Goal: Task Accomplishment & Management: Complete application form

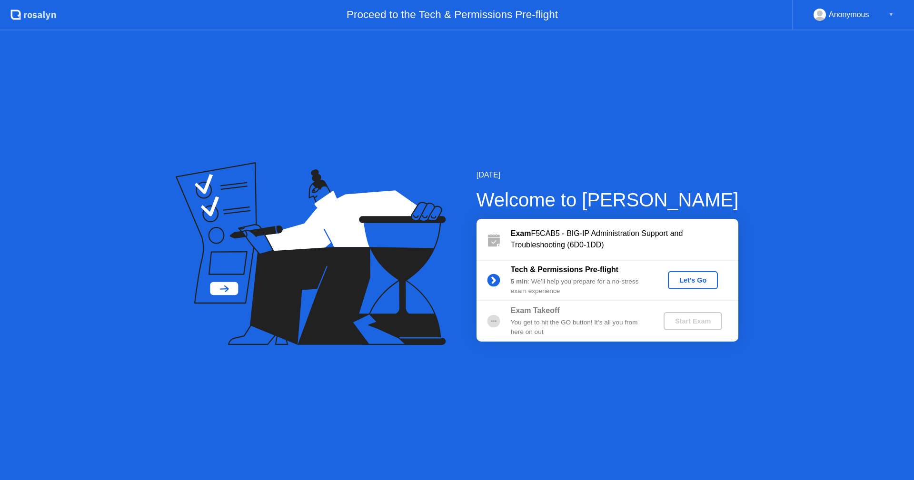
click at [694, 277] on div "Let's Go" at bounding box center [693, 281] width 42 height 8
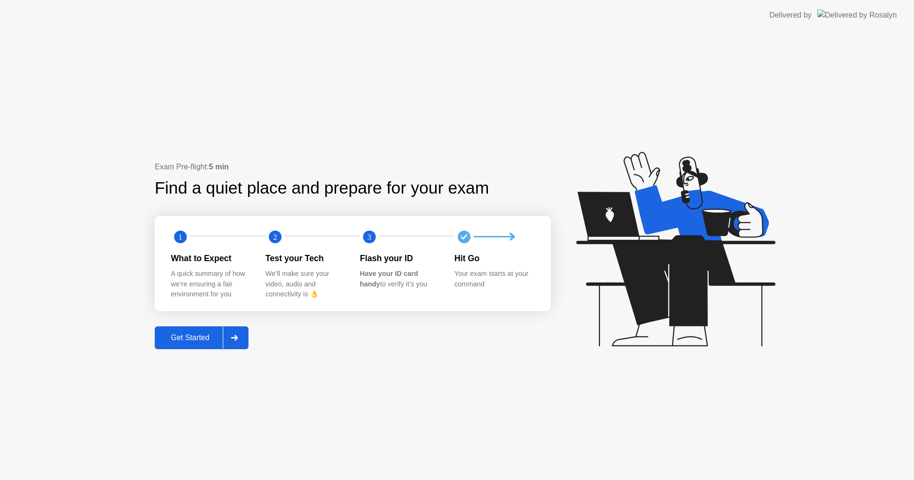
click at [162, 342] on div "Get Started" at bounding box center [190, 338] width 65 height 9
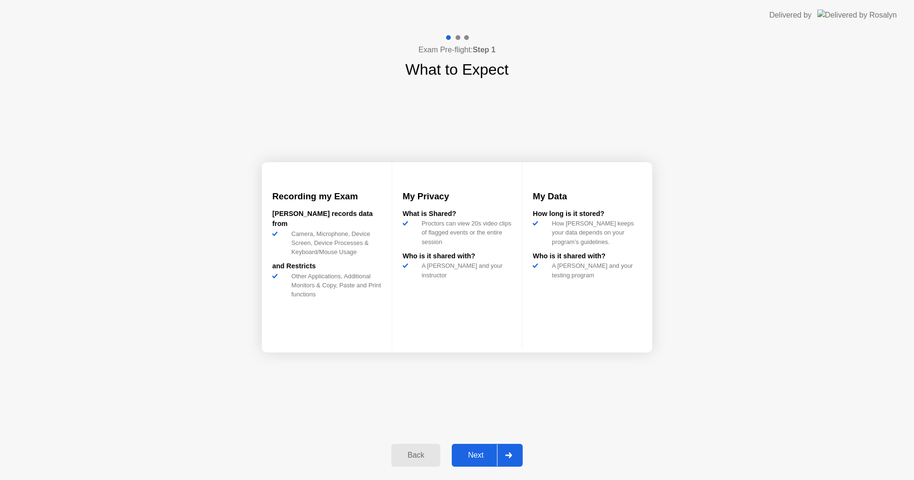
click at [477, 458] on div "Next" at bounding box center [476, 455] width 42 height 9
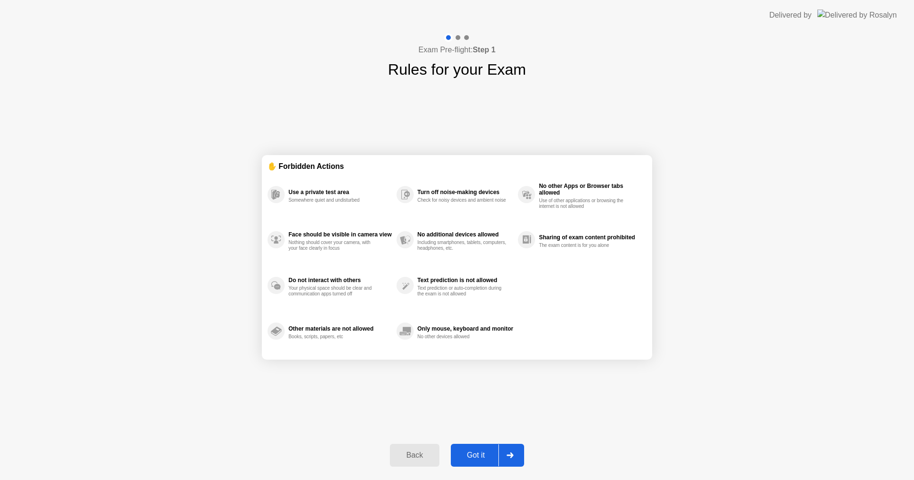
click at [477, 458] on div "Got it" at bounding box center [476, 455] width 45 height 9
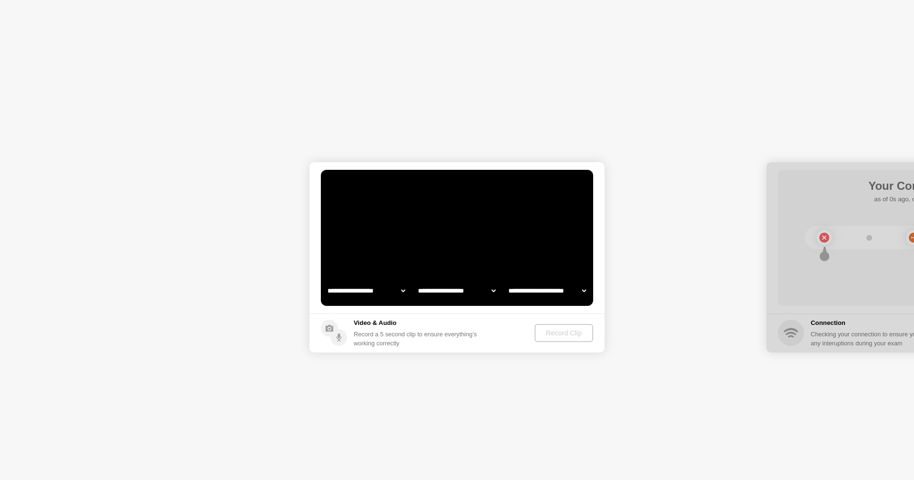
select select "**********"
select select "*******"
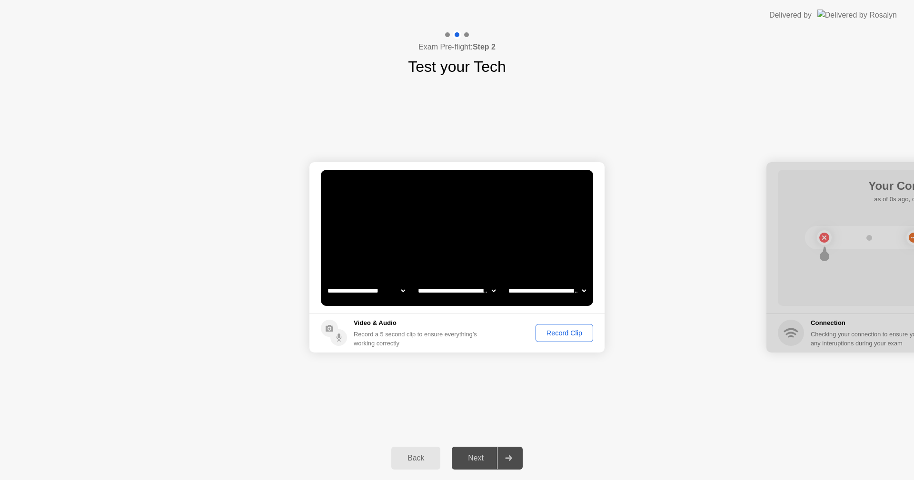
click at [561, 336] on div "Record Clip" at bounding box center [564, 333] width 51 height 8
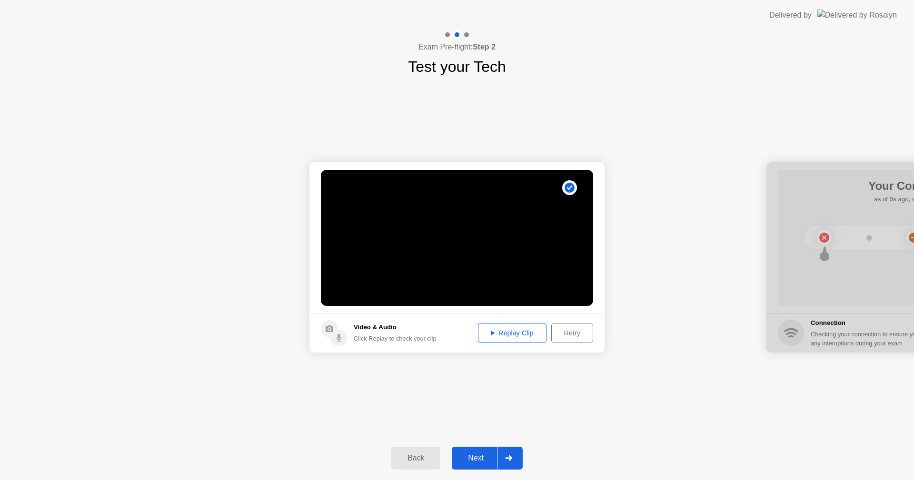
click at [485, 461] on div "Next" at bounding box center [476, 458] width 42 height 9
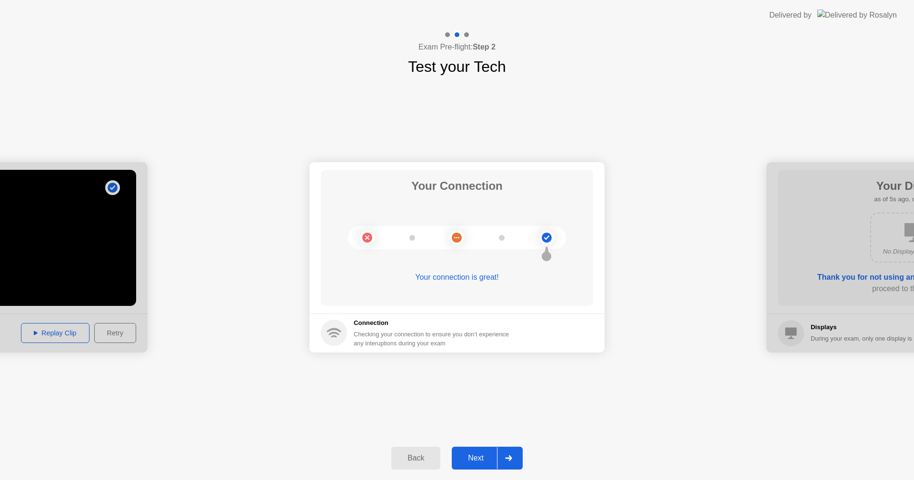
click at [485, 455] on div "Next" at bounding box center [476, 458] width 42 height 9
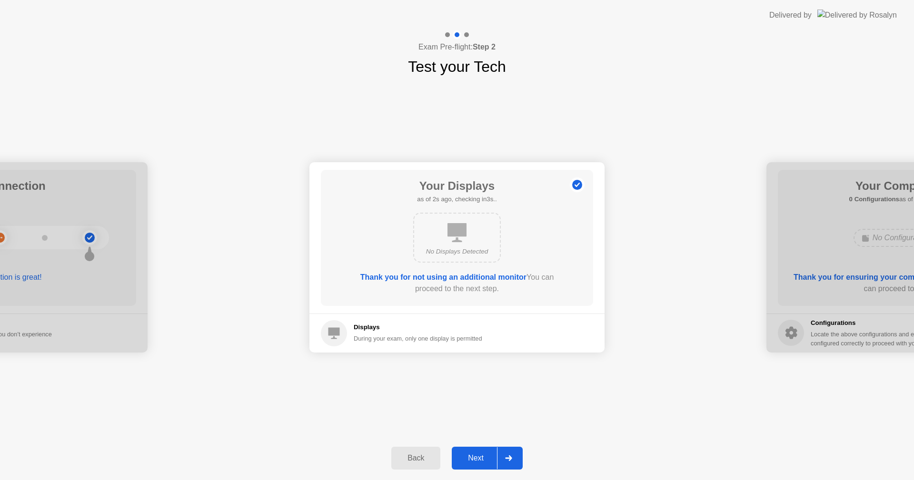
click at [476, 454] on div "Next" at bounding box center [476, 458] width 42 height 9
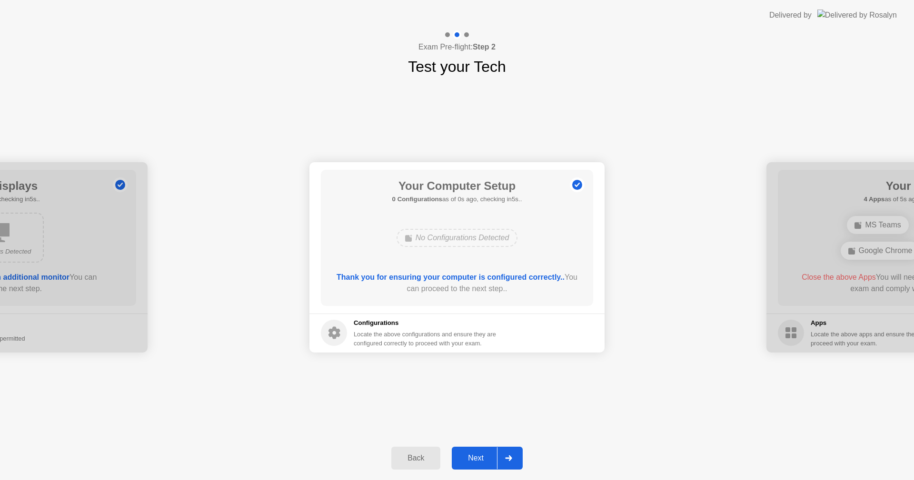
click at [480, 451] on button "Next" at bounding box center [487, 458] width 71 height 23
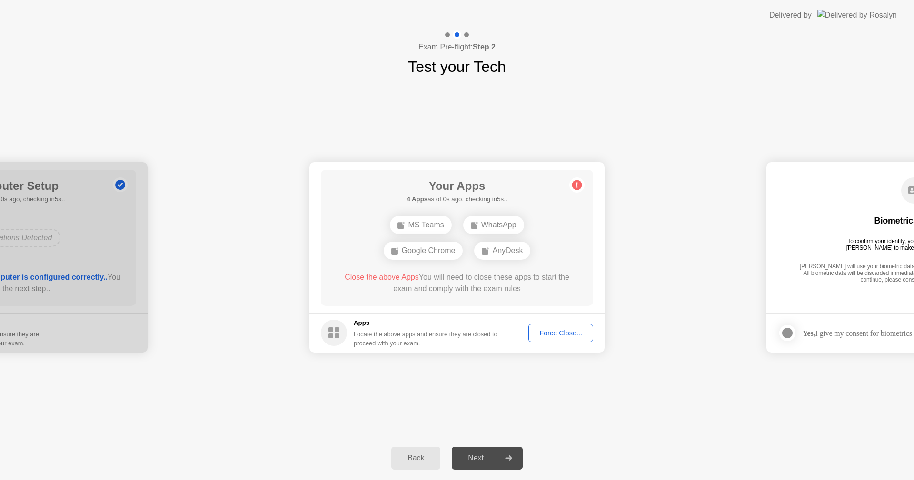
click at [551, 338] on button "Force Close..." at bounding box center [560, 333] width 65 height 18
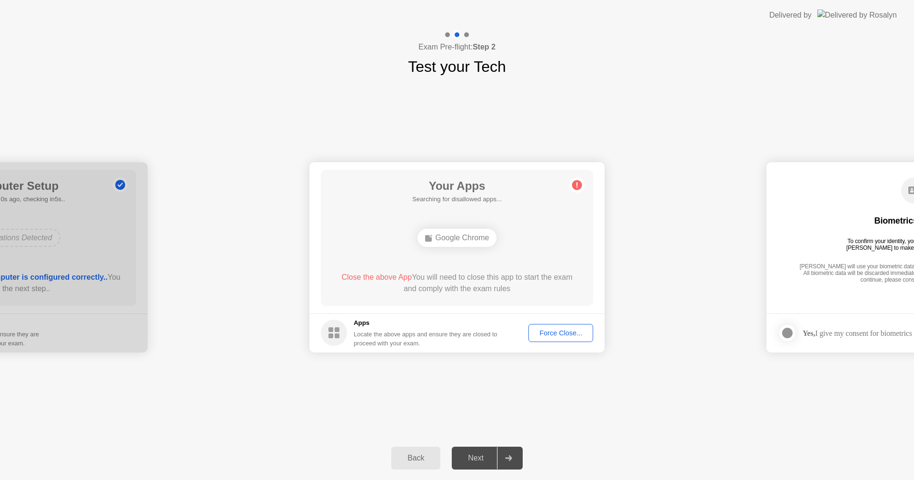
click at [573, 333] on div "Force Close..." at bounding box center [561, 333] width 58 height 8
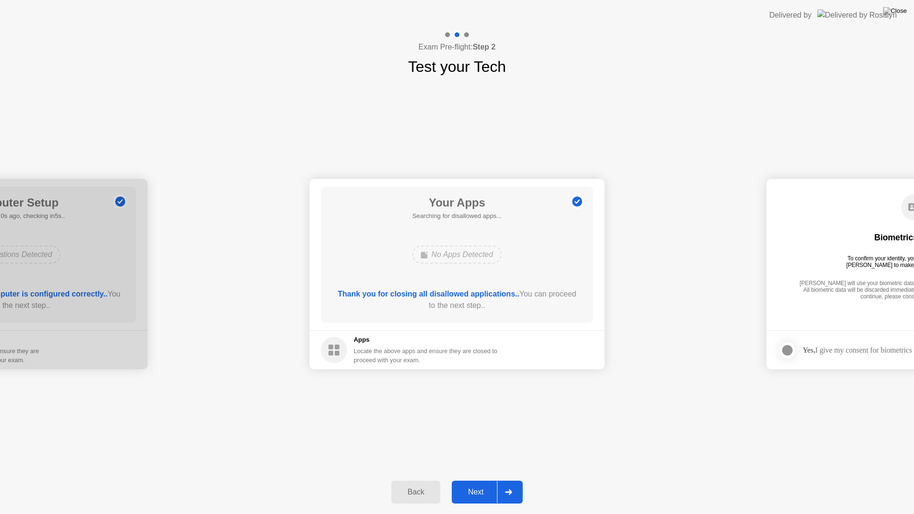
click at [479, 480] on div "Next" at bounding box center [476, 492] width 42 height 9
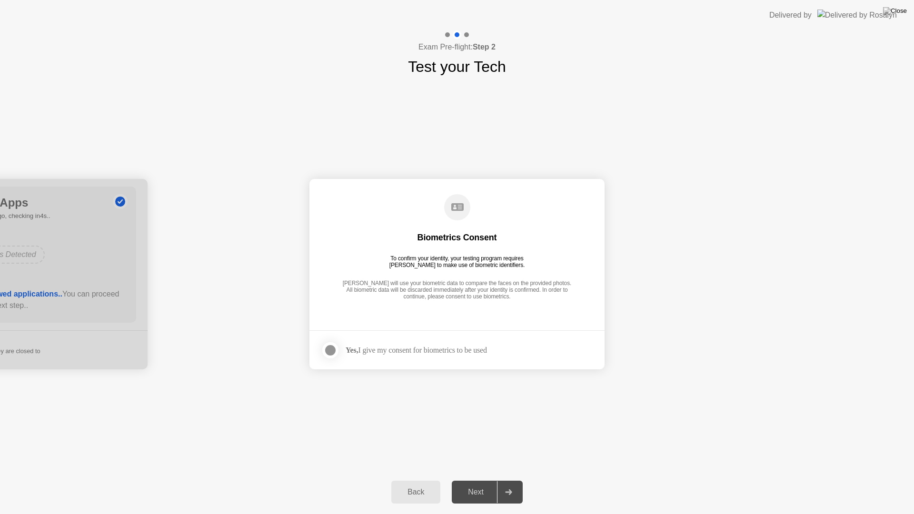
click at [356, 347] on strong "Yes," at bounding box center [352, 350] width 12 height 8
click at [336, 352] on div at bounding box center [330, 350] width 11 height 11
click at [484, 480] on button "Next" at bounding box center [487, 492] width 71 height 23
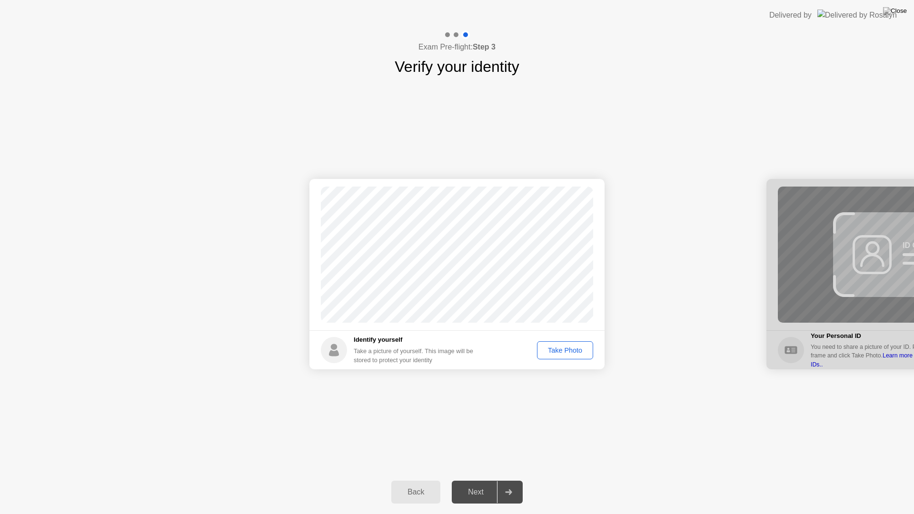
click at [559, 351] on div "Take Photo" at bounding box center [565, 351] width 50 height 8
click at [473, 480] on div "Next" at bounding box center [476, 492] width 42 height 9
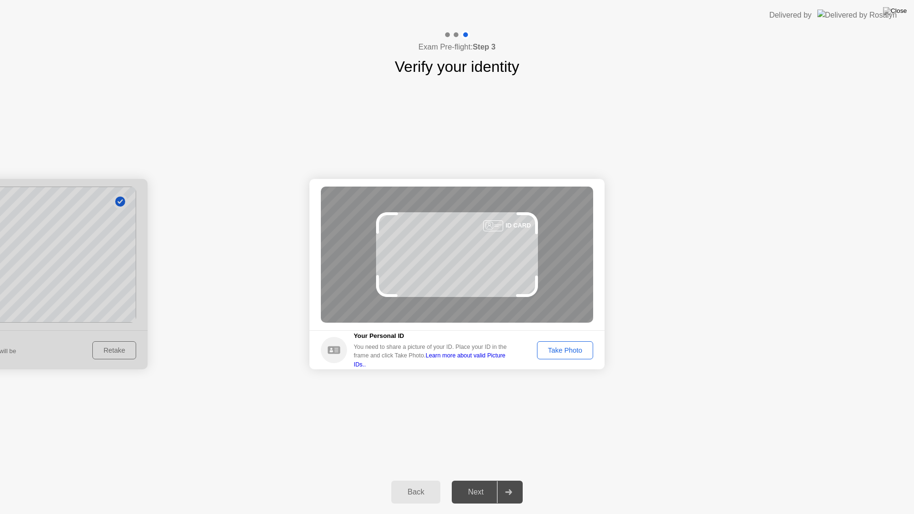
click at [566, 347] on div "Take Photo" at bounding box center [565, 351] width 50 height 8
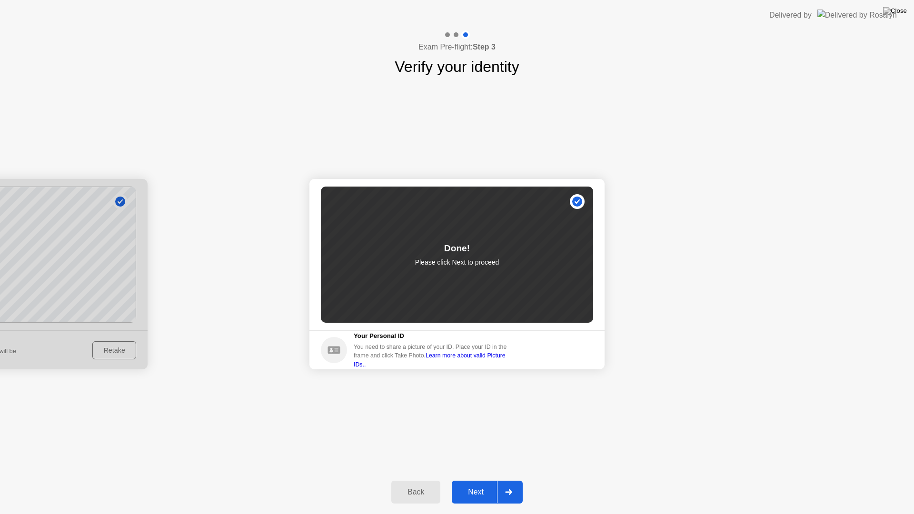
click at [476, 480] on div "Next" at bounding box center [476, 492] width 42 height 9
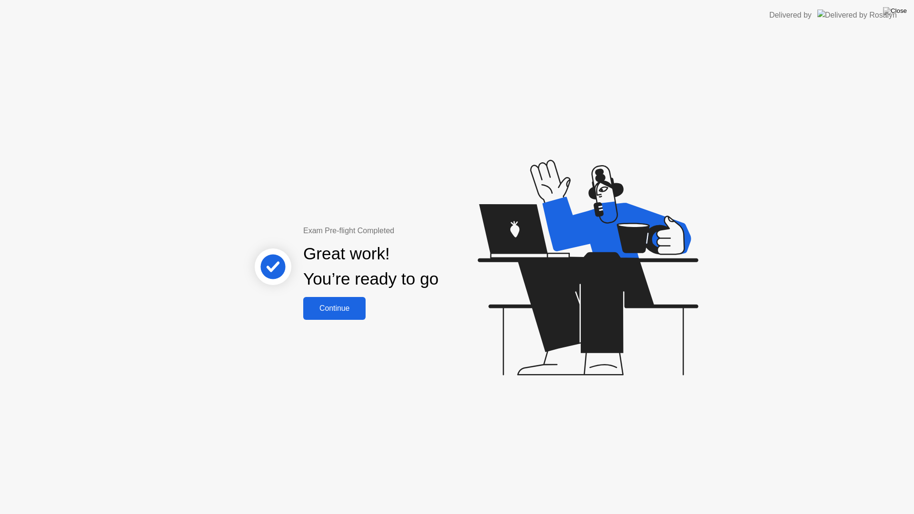
click at [346, 308] on div "Continue" at bounding box center [334, 308] width 57 height 9
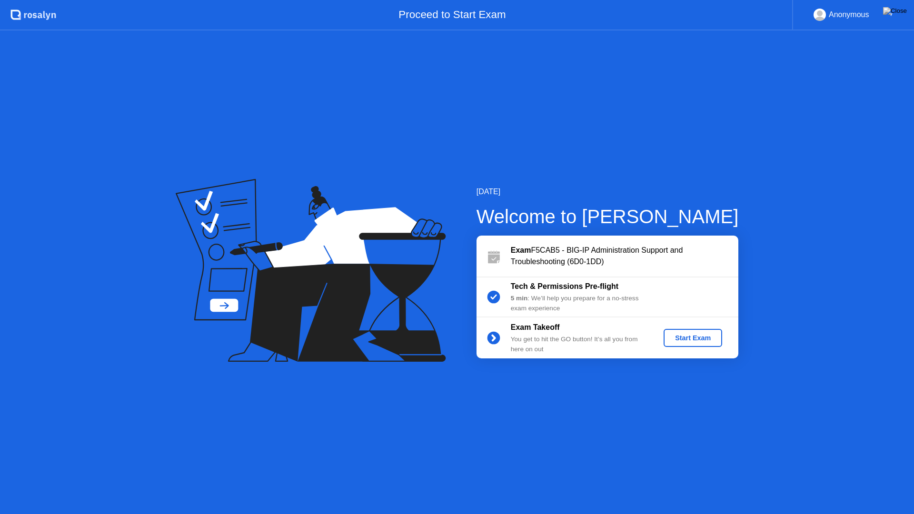
click at [689, 337] on div "Start Exam" at bounding box center [692, 338] width 51 height 8
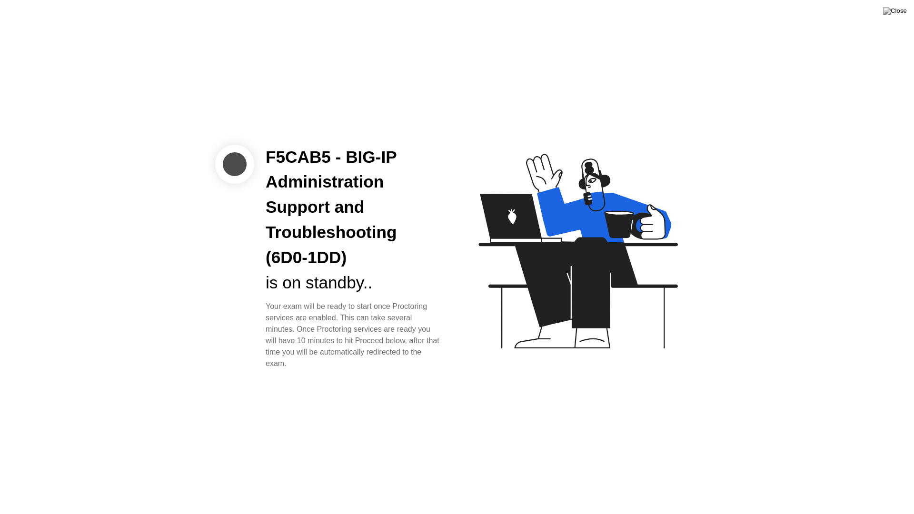
click at [238, 166] on div at bounding box center [234, 164] width 39 height 39
click at [303, 181] on div "F5CAB5 - BIG-IP Administration Support and Troubleshooting (6D0-1DD)" at bounding box center [354, 208] width 176 height 126
drag, startPoint x: 398, startPoint y: 308, endPoint x: 436, endPoint y: 309, distance: 38.1
click at [436, 309] on div "Your exam will be ready to start once Proctoring services are enabled. This can…" at bounding box center [354, 335] width 176 height 69
click at [429, 295] on div "is on standby.." at bounding box center [354, 282] width 176 height 25
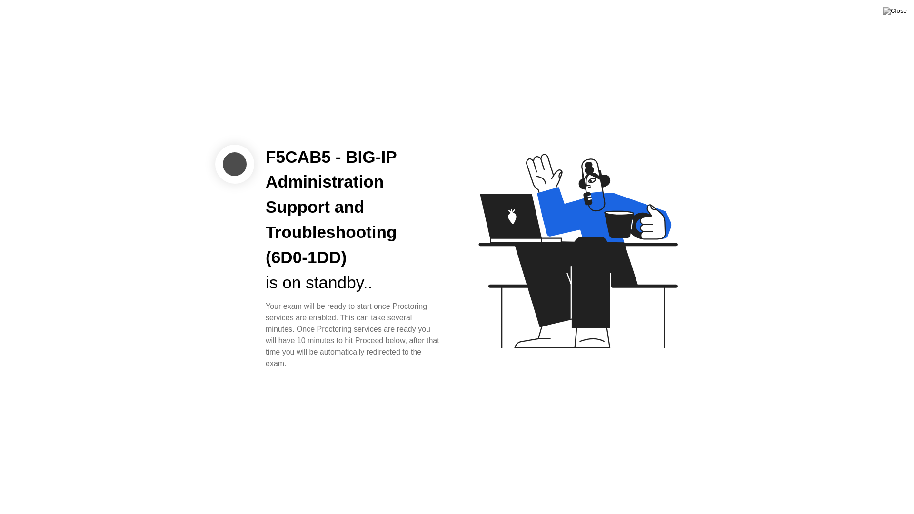
drag, startPoint x: 768, startPoint y: 17, endPoint x: 759, endPoint y: 72, distance: 56.0
click at [738, 81] on div "F5CAB5 - BIG-IP Administration Support and Troubleshooting (6D0-1DD) is on stan…" at bounding box center [457, 257] width 914 height 514
click at [898, 10] on img at bounding box center [895, 11] width 24 height 8
drag, startPoint x: 242, startPoint y: 168, endPoint x: 227, endPoint y: 166, distance: 15.9
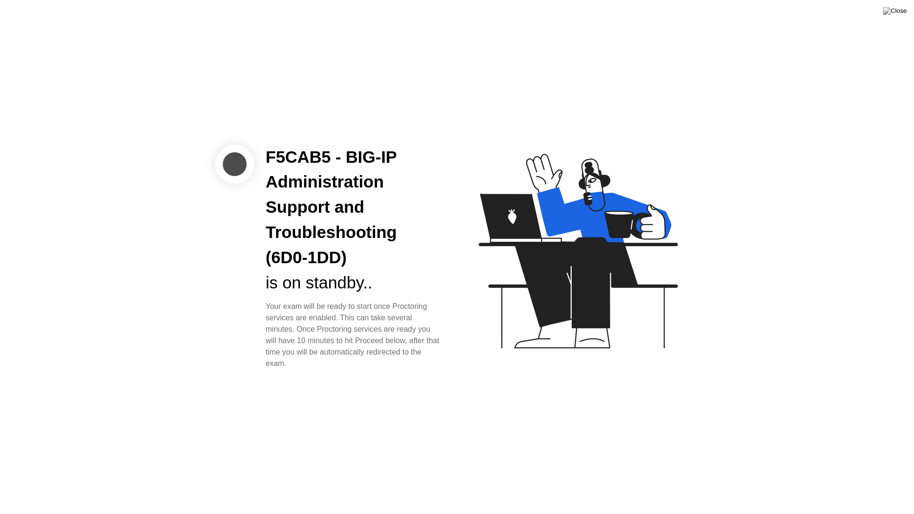
click at [227, 166] on div at bounding box center [234, 164] width 39 height 39
click at [336, 278] on div "is on standby.." at bounding box center [354, 282] width 176 height 25
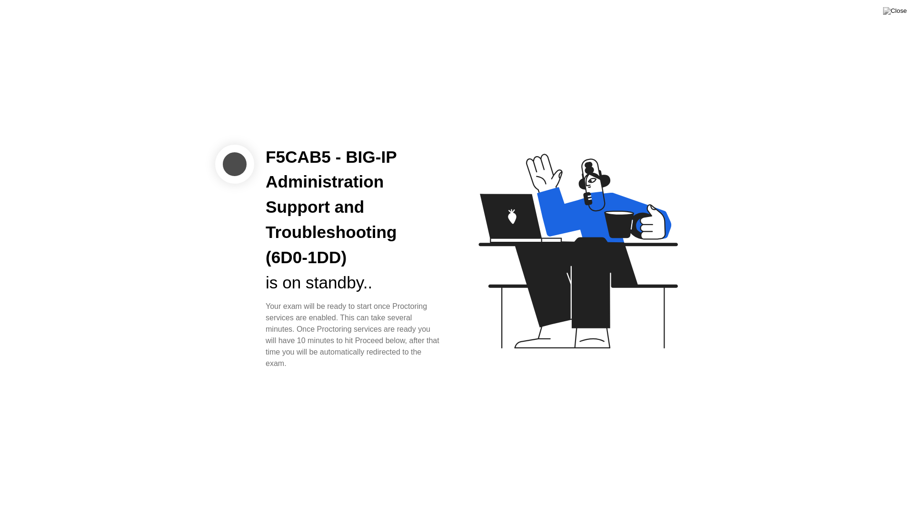
click at [343, 313] on div "Your exam will be ready to start once Proctoring services are enabled. This can…" at bounding box center [354, 335] width 176 height 69
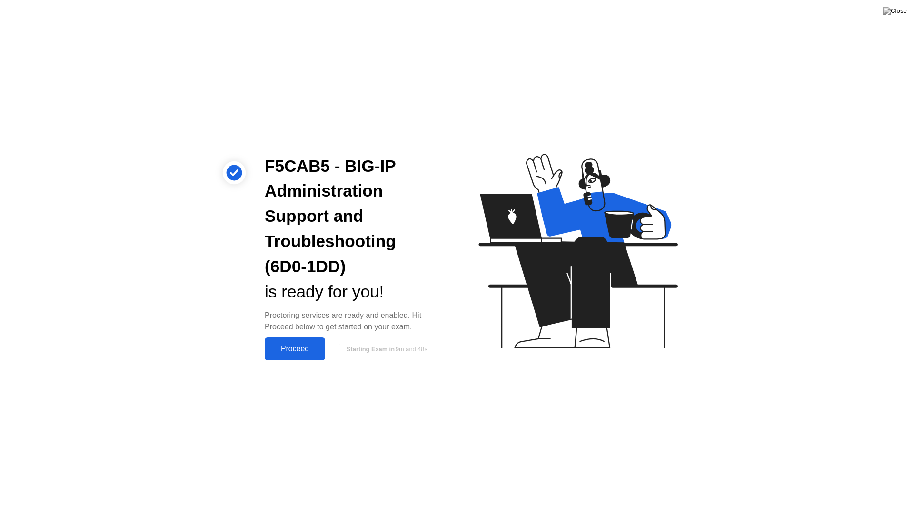
click at [301, 348] on div "Proceed" at bounding box center [295, 349] width 55 height 9
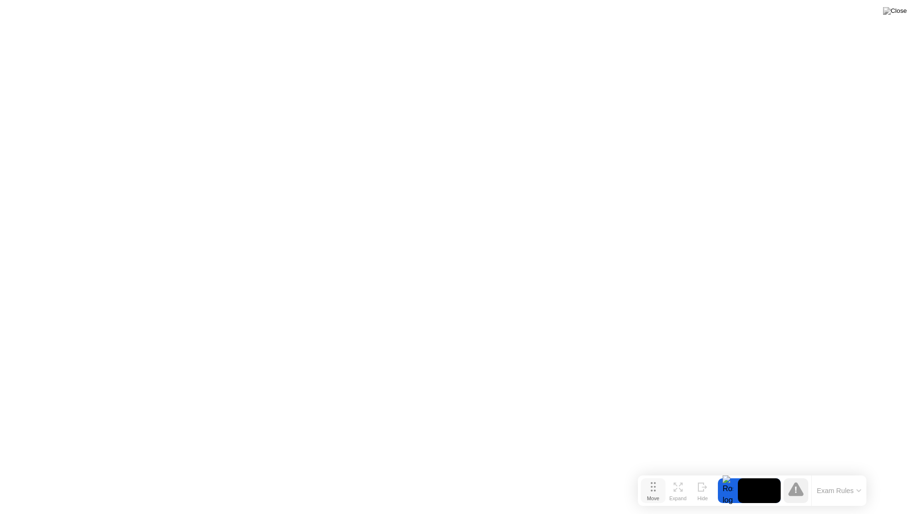
drag, startPoint x: 357, startPoint y: 500, endPoint x: 652, endPoint y: 492, distance: 295.2
click at [652, 480] on div "Move" at bounding box center [653, 499] width 12 height 6
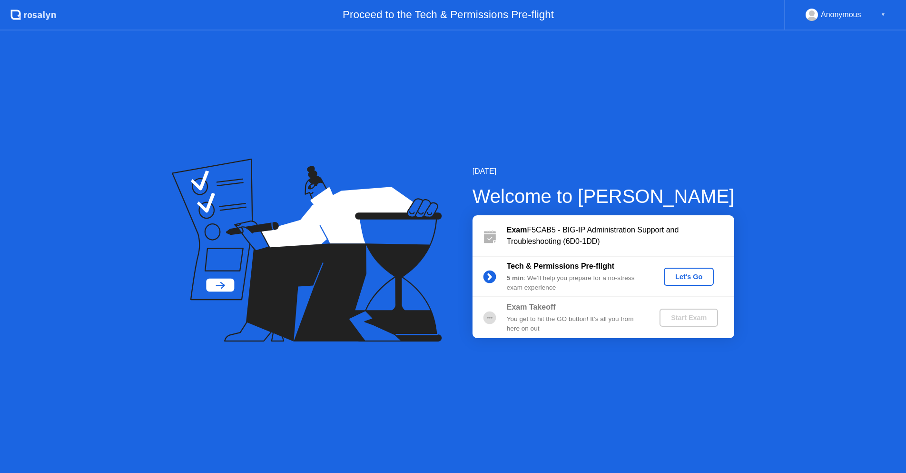
click at [702, 270] on button "Let's Go" at bounding box center [689, 277] width 50 height 18
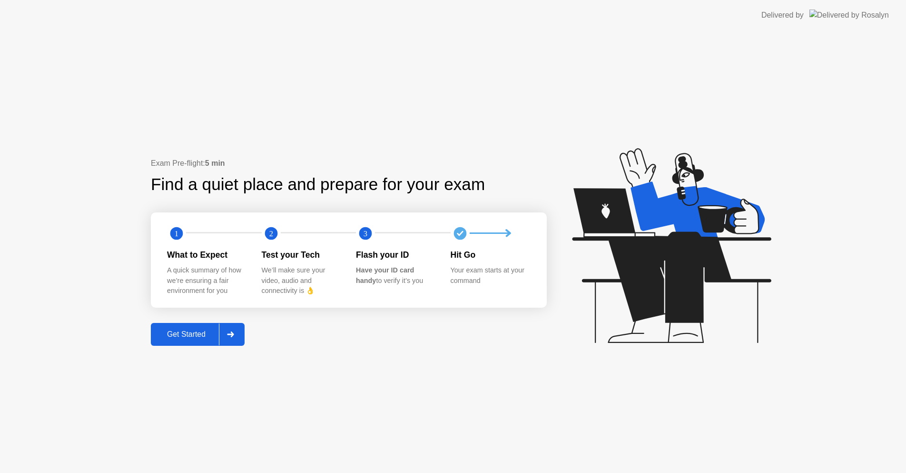
click at [184, 345] on button "Get Started" at bounding box center [198, 334] width 94 height 23
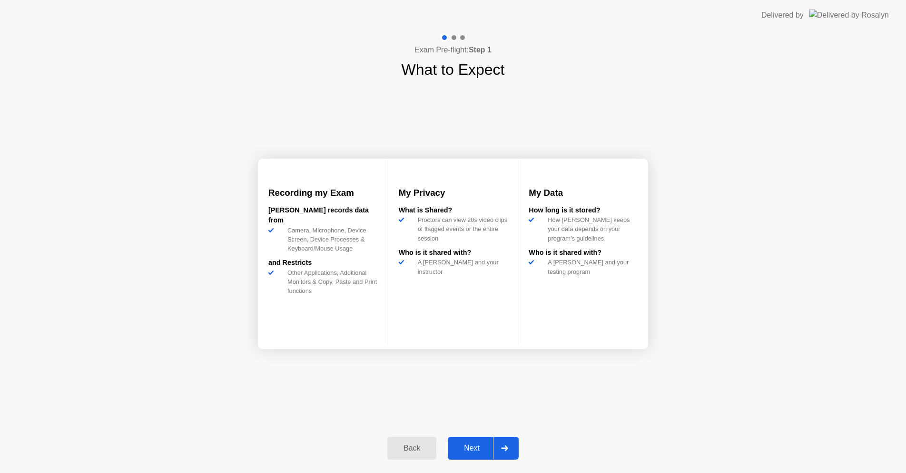
click at [475, 438] on button "Next" at bounding box center [483, 447] width 71 height 23
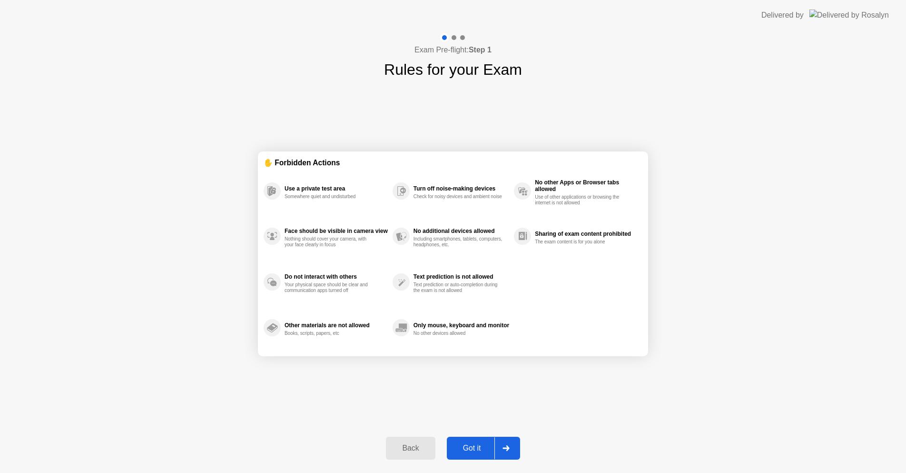
click at [466, 446] on div "Got it" at bounding box center [472, 448] width 45 height 9
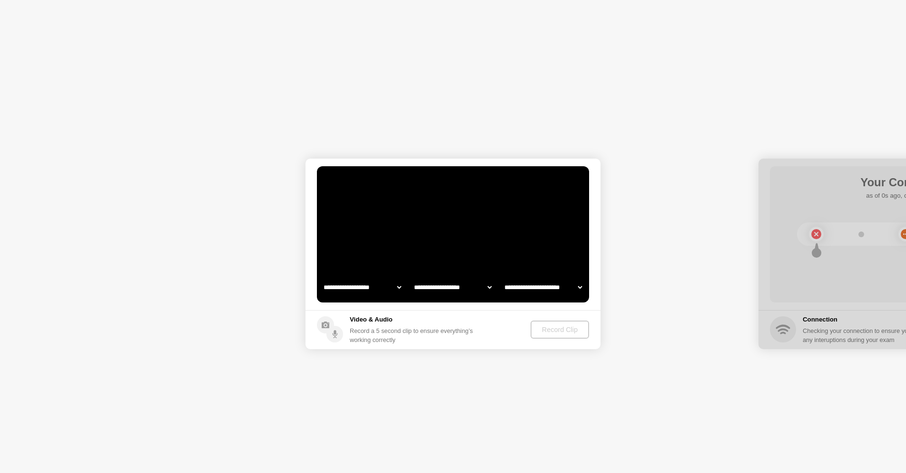
select select "**********"
select select "*******"
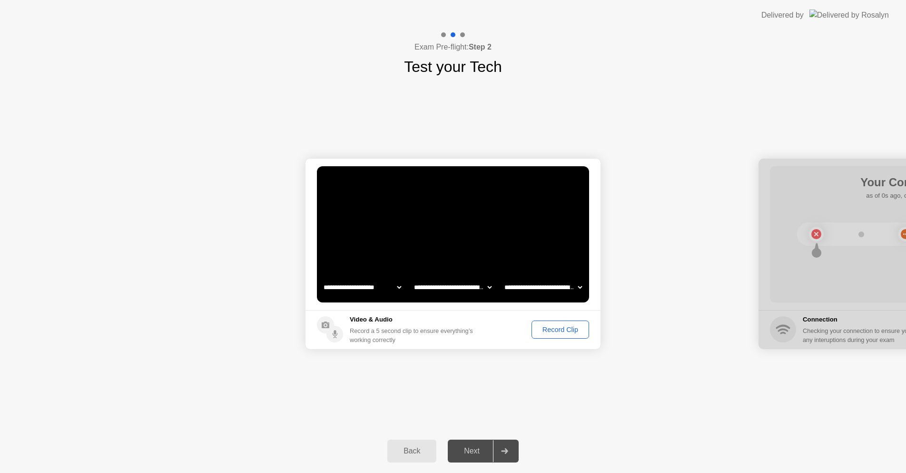
click at [556, 326] on div "Record Clip" at bounding box center [560, 330] width 51 height 8
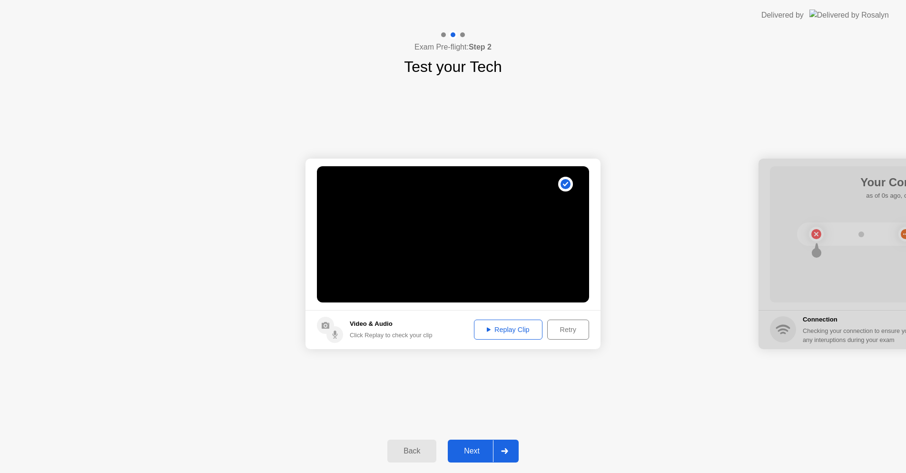
click at [470, 450] on div "Next" at bounding box center [472, 450] width 42 height 9
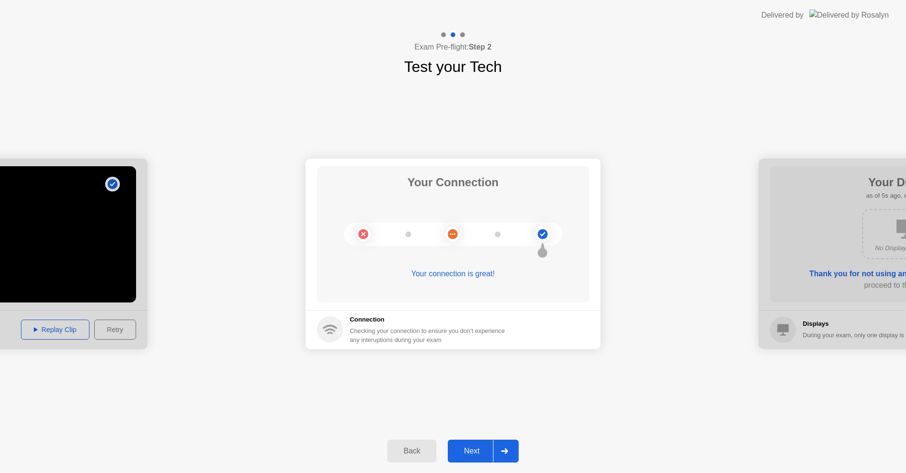
click at [473, 443] on button "Next" at bounding box center [483, 450] width 71 height 23
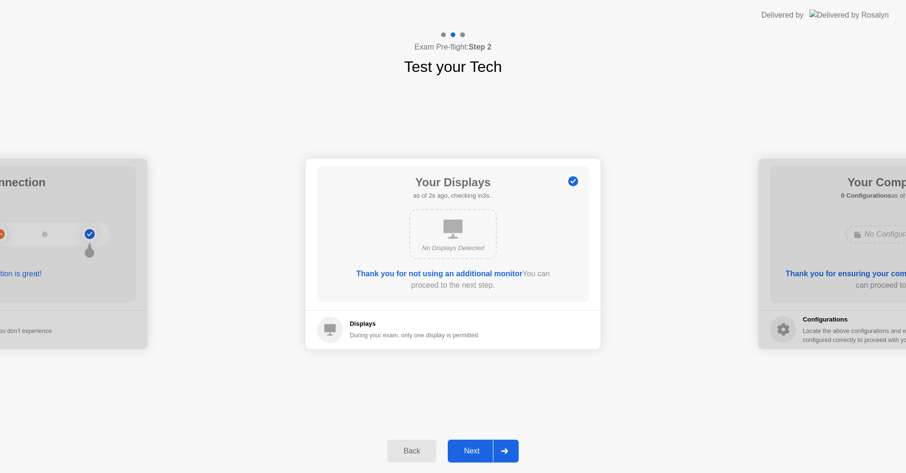
click at [477, 443] on button "Next" at bounding box center [483, 450] width 71 height 23
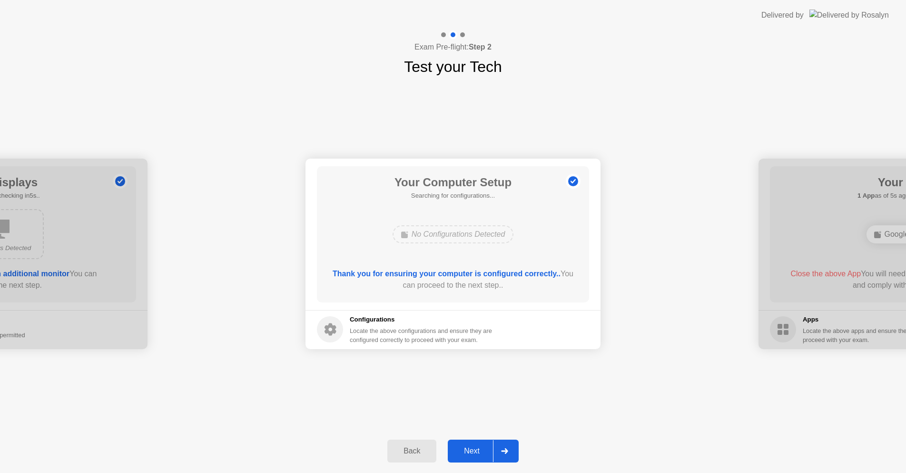
click at [473, 442] on button "Next" at bounding box center [483, 450] width 71 height 23
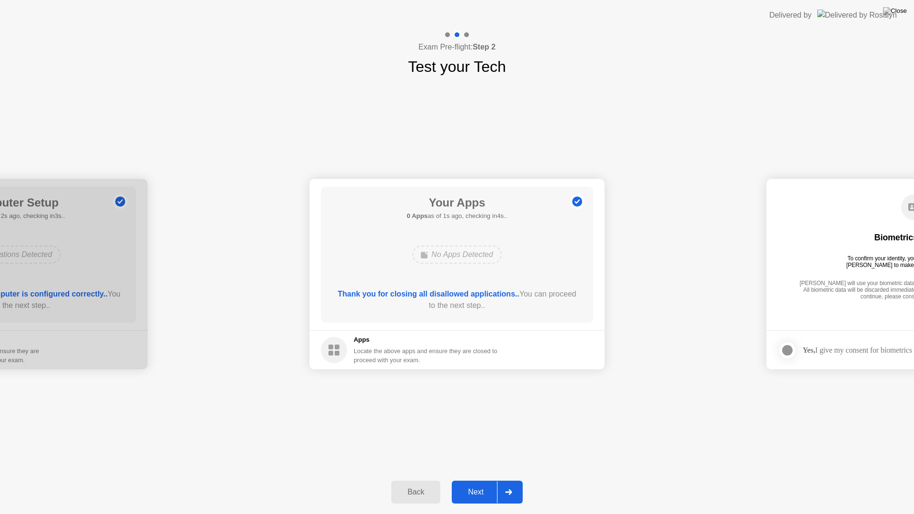
click at [478, 480] on button "Next" at bounding box center [487, 492] width 71 height 23
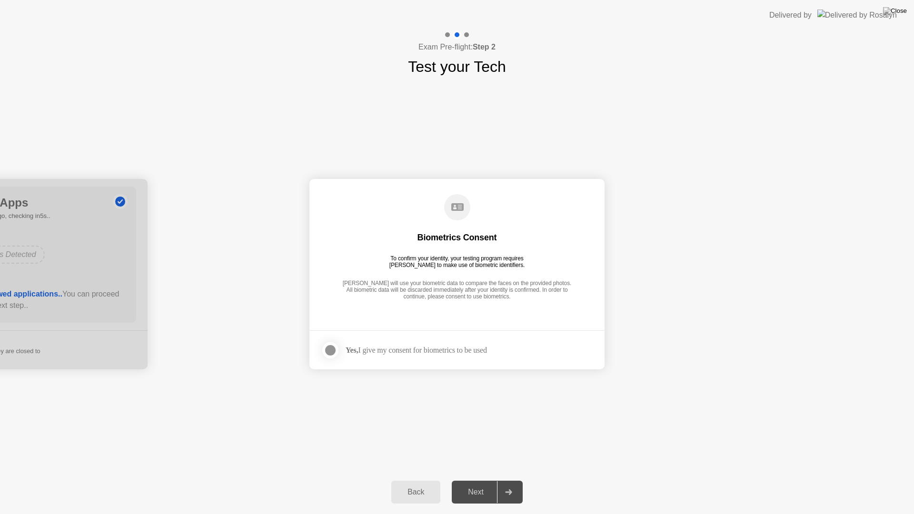
click at [359, 355] on div "Yes, I give my consent for biometrics to be used" at bounding box center [404, 350] width 166 height 19
click at [365, 342] on div "Yes, I give my consent for biometrics to be used" at bounding box center [404, 350] width 166 height 19
click at [339, 352] on label at bounding box center [333, 350] width 25 height 19
click at [479, 480] on button "Next" at bounding box center [487, 492] width 71 height 23
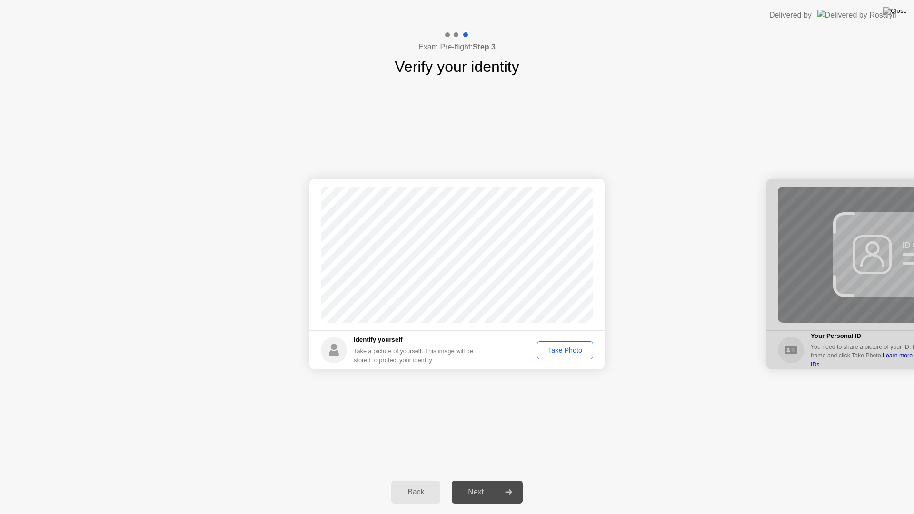
click at [563, 353] on div "Take Photo" at bounding box center [565, 351] width 50 height 8
click at [471, 480] on div "Next" at bounding box center [476, 492] width 42 height 9
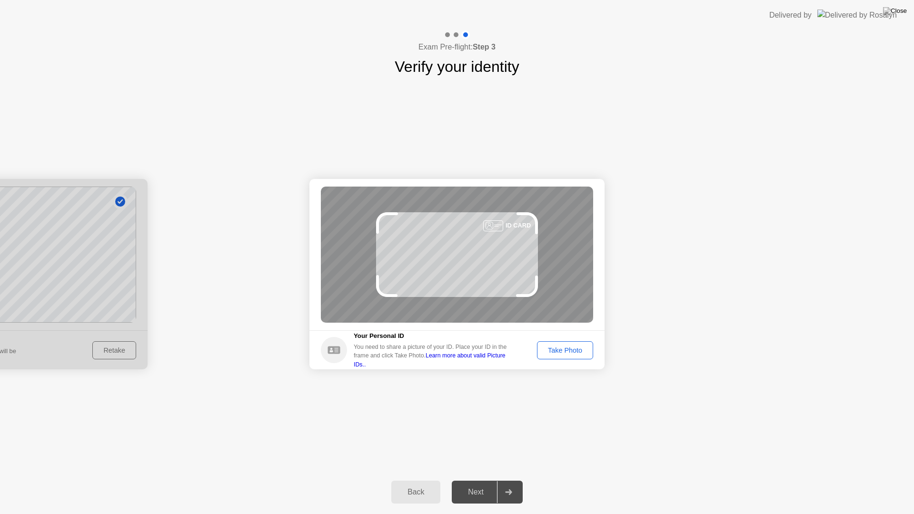
click at [566, 347] on div "Take Photo" at bounding box center [565, 351] width 50 height 8
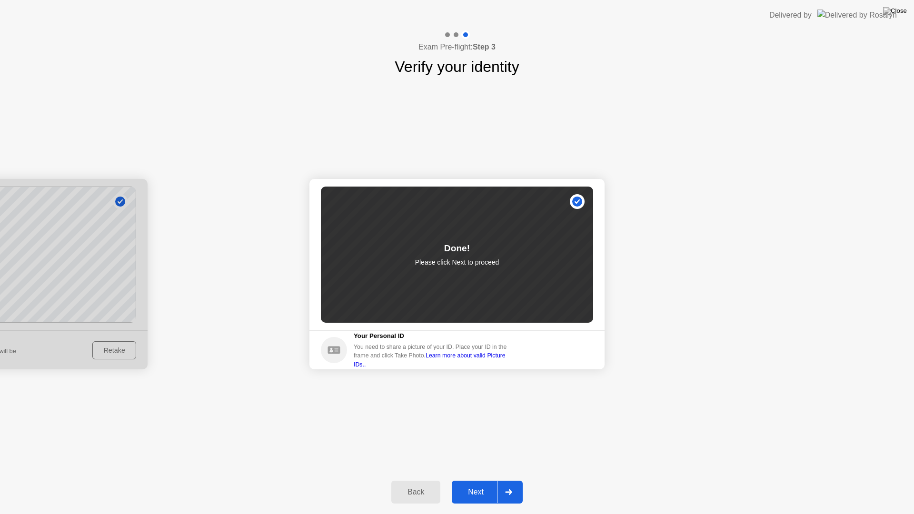
click at [470, 480] on div "Next" at bounding box center [476, 492] width 42 height 9
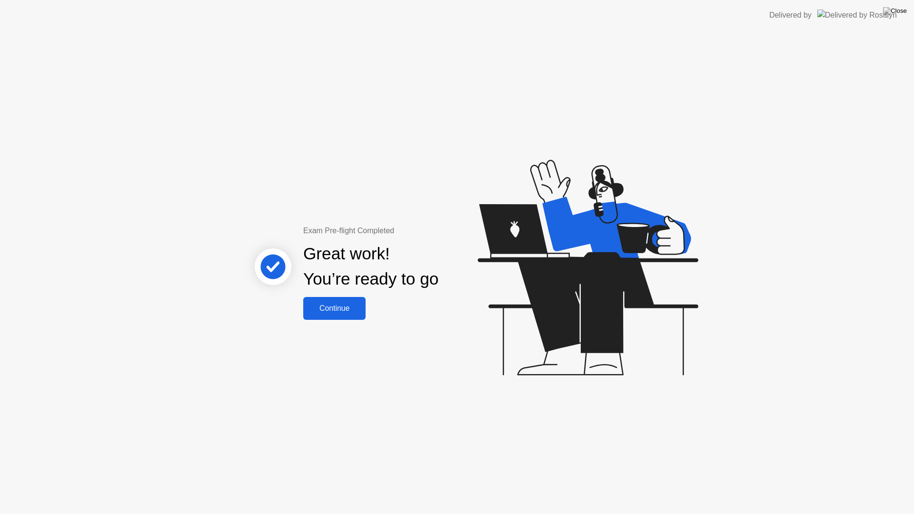
drag, startPoint x: 330, startPoint y: 296, endPoint x: 331, endPoint y: 307, distance: 11.5
click at [331, 297] on div "Exam Pre-flight Completed Great work! You’re ready to go Continue" at bounding box center [371, 272] width 257 height 95
click at [331, 309] on div "Continue" at bounding box center [334, 308] width 57 height 9
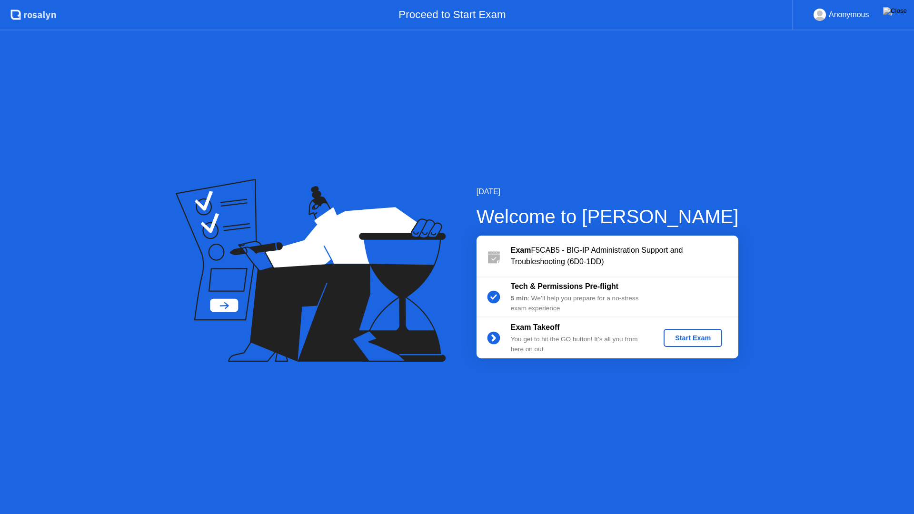
click at [694, 331] on button "Start Exam" at bounding box center [693, 338] width 59 height 18
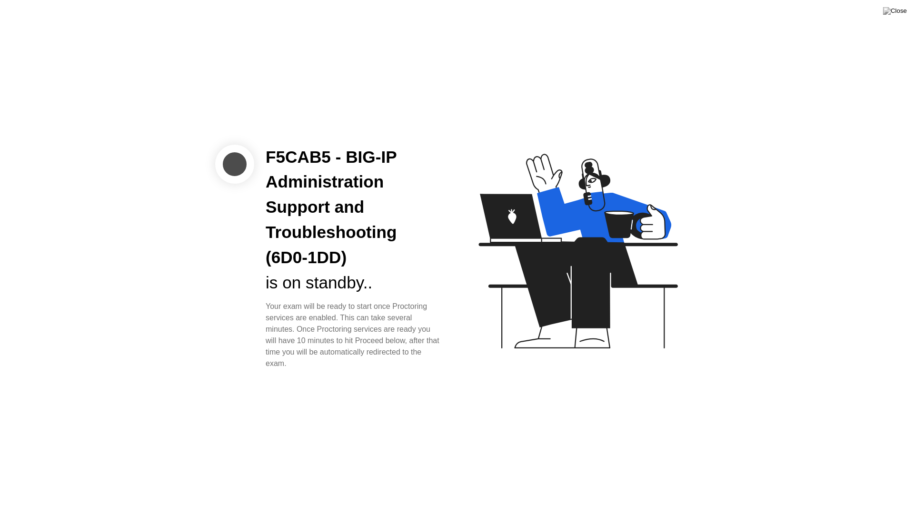
click at [387, 261] on div "F5CAB5 - BIG-IP Administration Support and Troubleshooting (6D0-1DD)" at bounding box center [354, 208] width 176 height 126
click at [332, 293] on div "is on standby.." at bounding box center [354, 282] width 176 height 25
drag, startPoint x: 298, startPoint y: 362, endPoint x: 262, endPoint y: 300, distance: 71.7
click at [262, 300] on div "F5CAB5 - BIG-IP Administration Support and Troubleshooting (6D0-1DD) is on stan…" at bounding box center [353, 257] width 199 height 225
click at [318, 366] on div "Your exam will be ready to start once Proctoring services are enabled. This can…" at bounding box center [354, 335] width 176 height 69
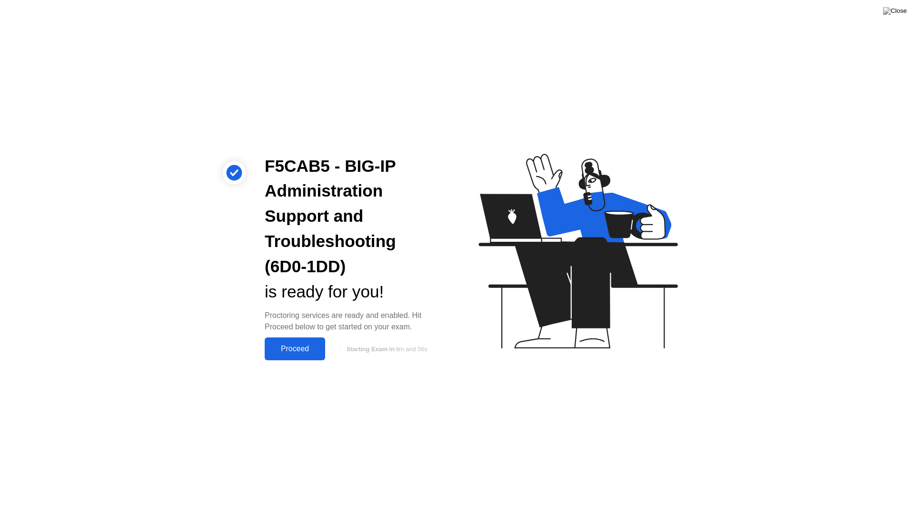
click at [303, 349] on div "Proceed" at bounding box center [295, 349] width 55 height 9
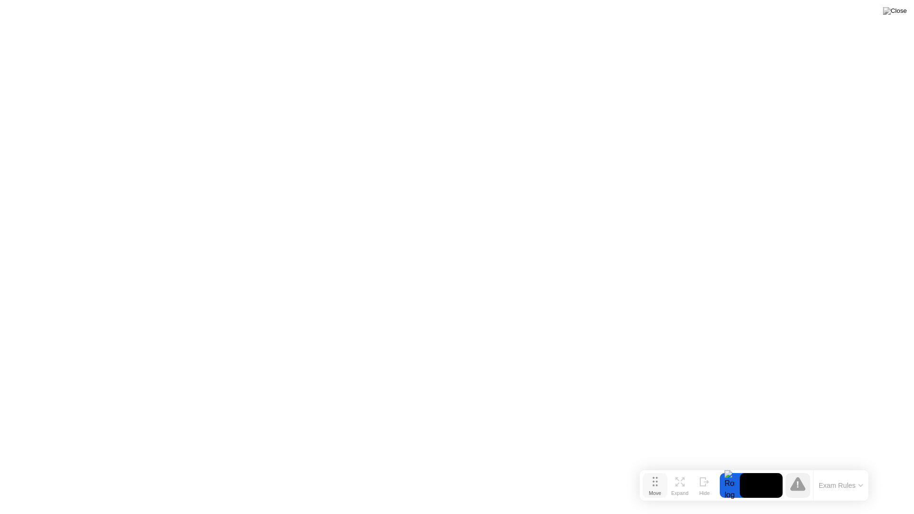
drag, startPoint x: 354, startPoint y: 504, endPoint x: 651, endPoint y: 490, distance: 297.3
click at [651, 480] on div "Move" at bounding box center [655, 493] width 12 height 6
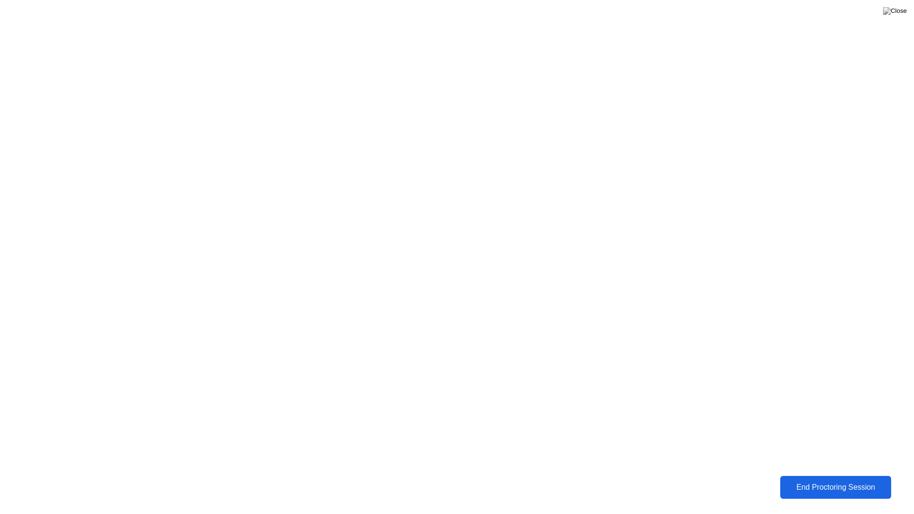
click at [830, 480] on button "End Proctoring Session" at bounding box center [836, 487] width 112 height 23
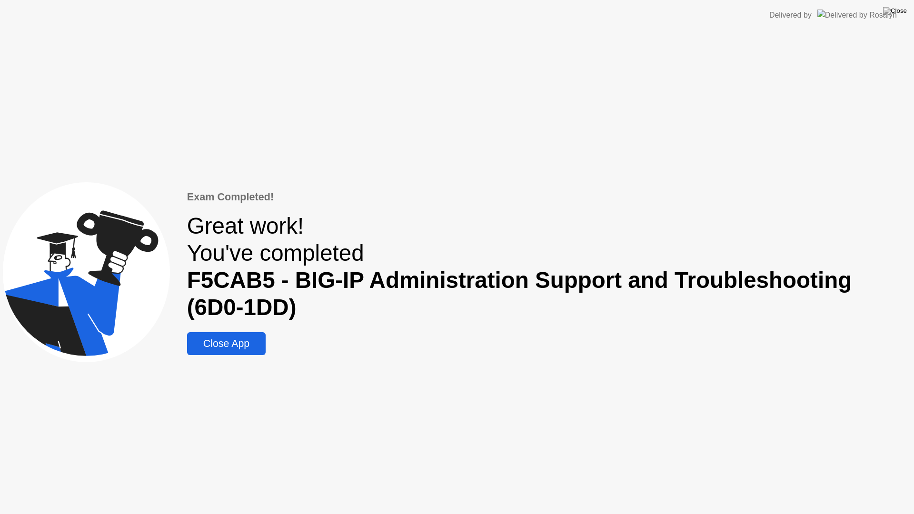
click at [231, 336] on button "Close App" at bounding box center [226, 343] width 79 height 23
